Goal: Contribute content: Contribute content

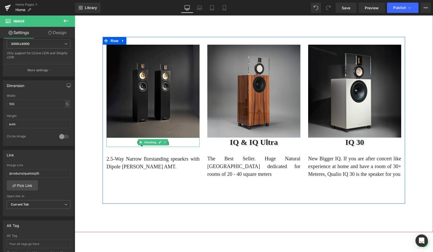
scroll to position [789, 359]
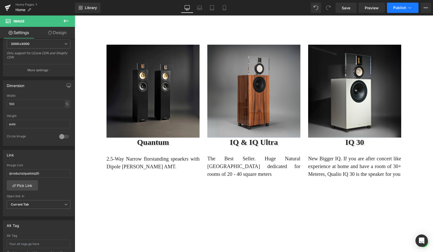
click at [400, 10] on button "Publish" at bounding box center [403, 8] width 32 height 10
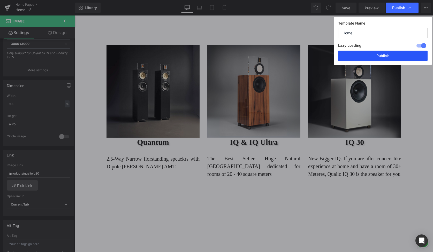
click at [388, 56] on button "Publish" at bounding box center [383, 56] width 90 height 10
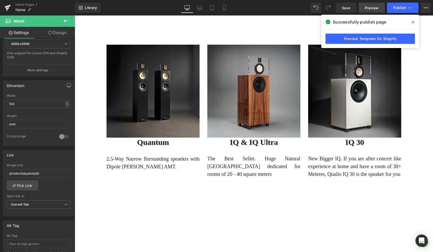
click at [373, 9] on span "Preview" at bounding box center [372, 7] width 14 height 5
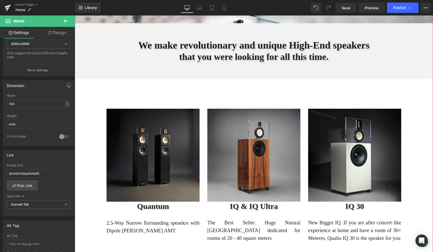
scroll to position [303, 0]
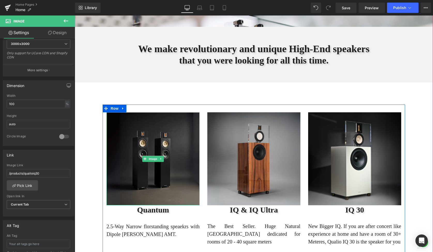
click at [161, 145] on img at bounding box center [153, 159] width 93 height 93
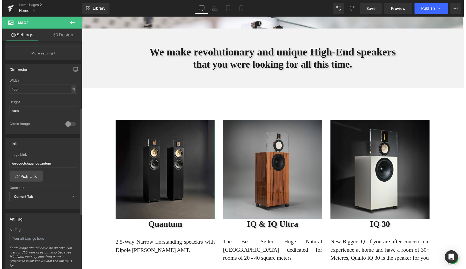
scroll to position [161, 0]
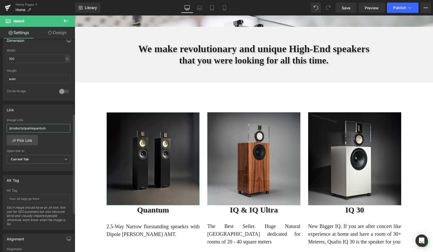
click at [50, 130] on input "/products/qualioquantum" at bounding box center [39, 128] width 64 height 9
click at [30, 139] on link "Pick Link" at bounding box center [22, 140] width 31 height 10
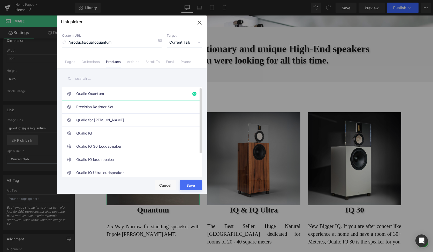
click at [122, 96] on link "Qualio Quantum" at bounding box center [133, 93] width 114 height 13
click at [191, 186] on button "Save" at bounding box center [191, 185] width 22 height 10
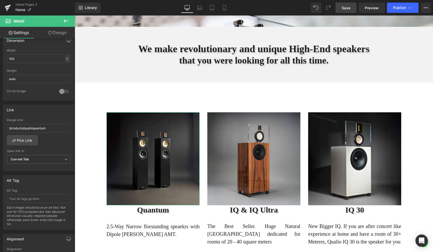
click at [345, 12] on link "Save" at bounding box center [346, 8] width 21 height 10
click at [348, 10] on span "Save" at bounding box center [346, 7] width 9 height 5
click at [391, 11] on button "Publish" at bounding box center [403, 8] width 32 height 10
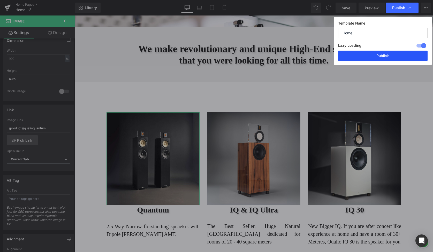
click at [383, 57] on button "Publish" at bounding box center [383, 56] width 90 height 10
